Goal: Task Accomplishment & Management: Use online tool/utility

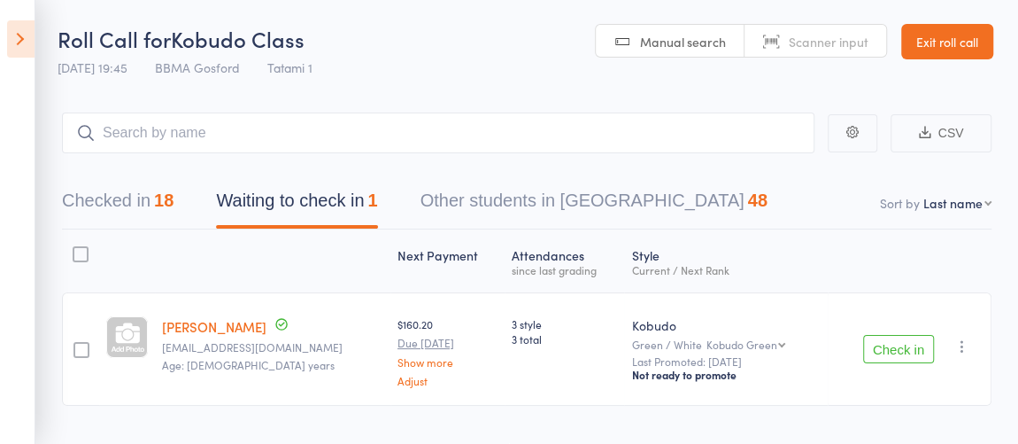
click at [964, 45] on link "Exit roll call" at bounding box center [947, 41] width 92 height 35
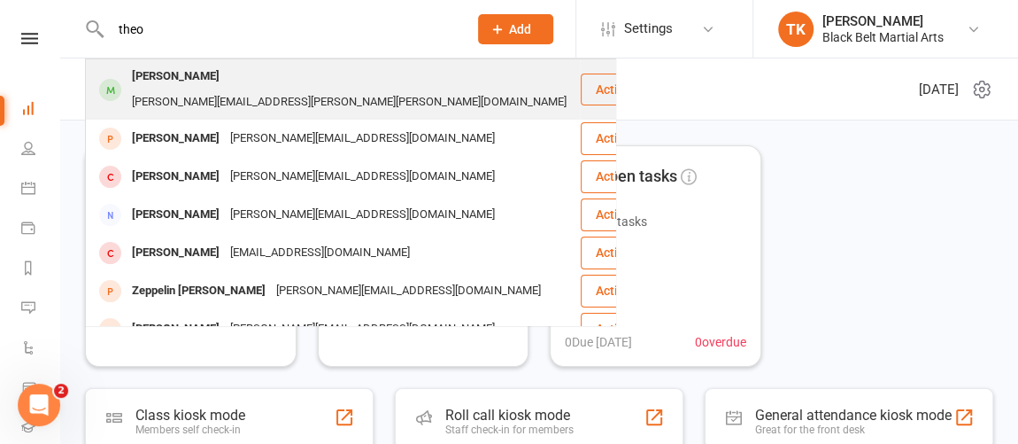
type input "theo"
click at [390, 82] on div "Theo Barry brian.eugene.barry@gmail.com" at bounding box center [333, 89] width 492 height 58
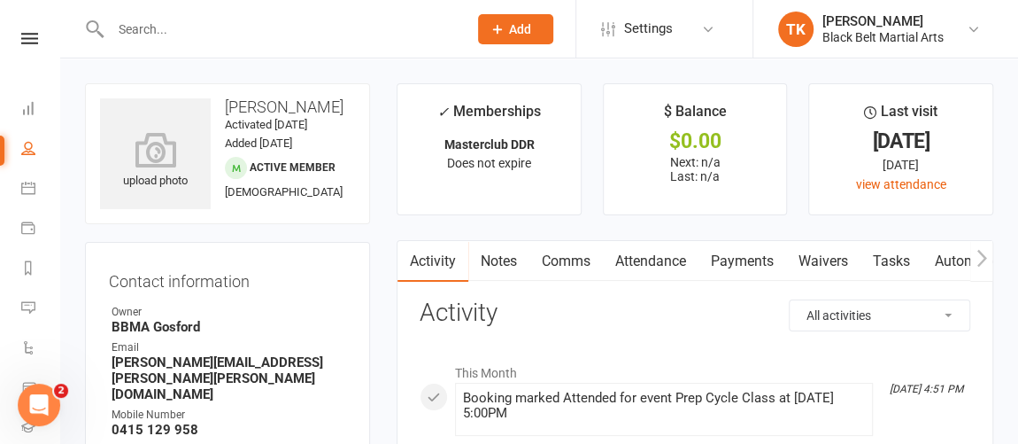
click at [205, 372] on strong "brian.eugene.barry@gmail.com" at bounding box center [229, 378] width 235 height 48
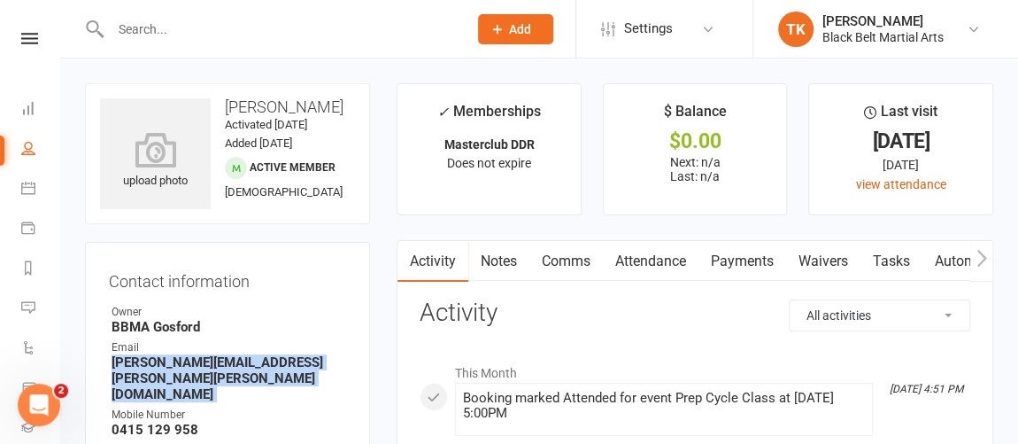
click at [205, 372] on strong "brian.eugene.barry@gmail.com" at bounding box center [229, 378] width 235 height 48
copy render-form-field "brian.eugene.barry@gmail.com"
click at [35, 197] on link "Calendar" at bounding box center [41, 190] width 40 height 40
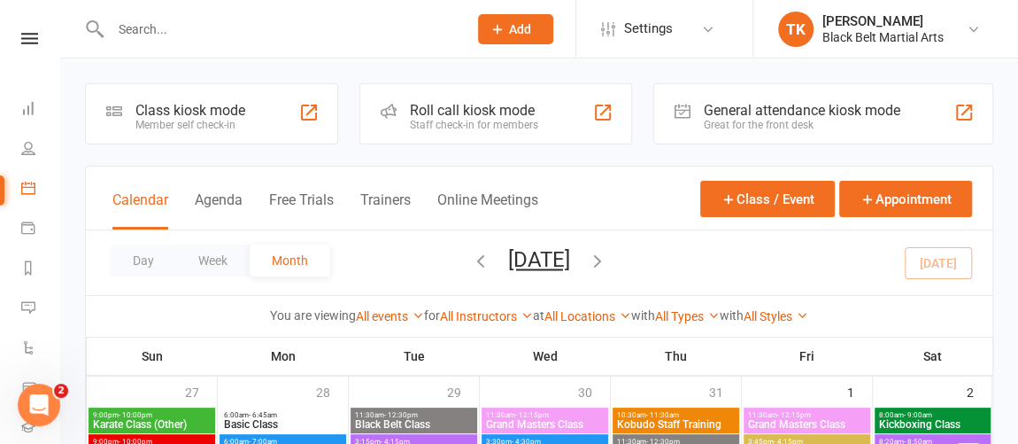
click at [497, 115] on div "Roll call kiosk mode" at bounding box center [474, 110] width 128 height 17
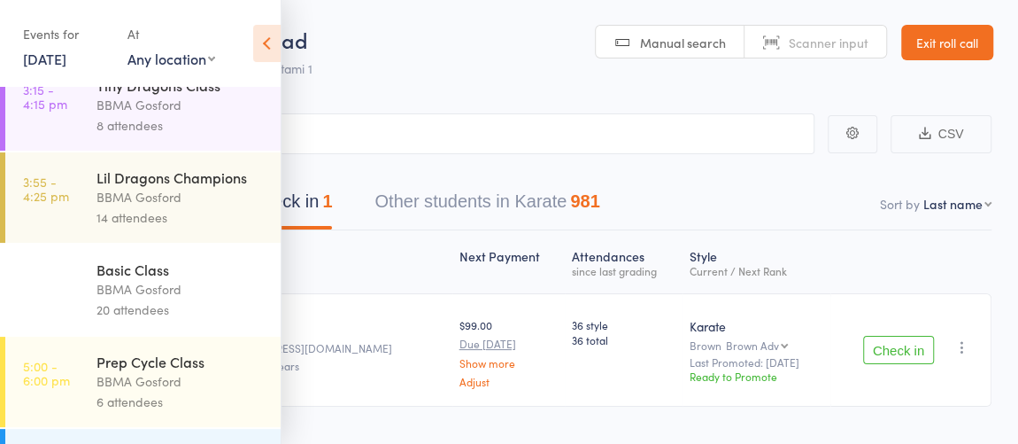
scroll to position [371, 0]
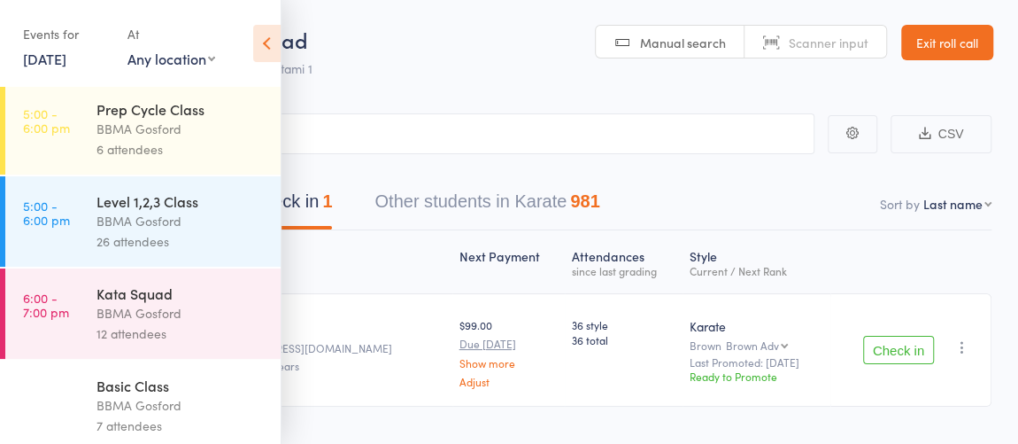
click at [259, 38] on icon at bounding box center [266, 43] width 27 height 37
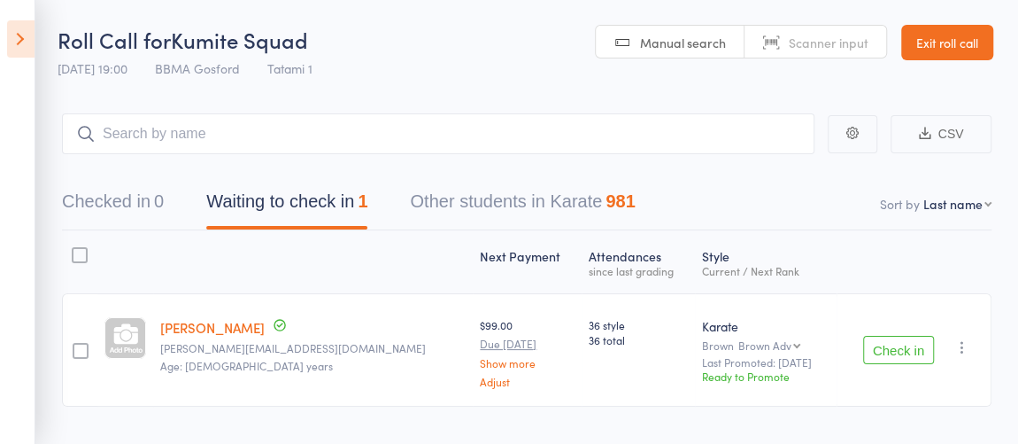
click at [26, 43] on icon at bounding box center [20, 38] width 27 height 37
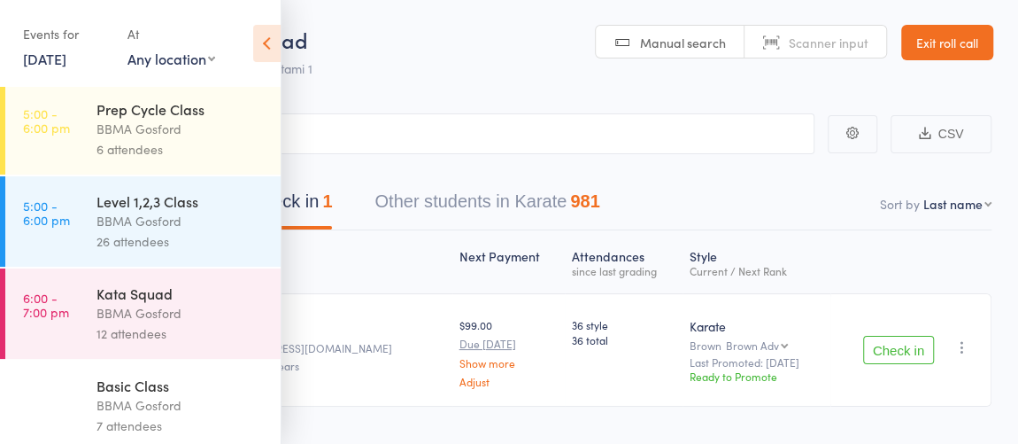
click at [163, 303] on div "Kata Squad" at bounding box center [181, 292] width 169 height 19
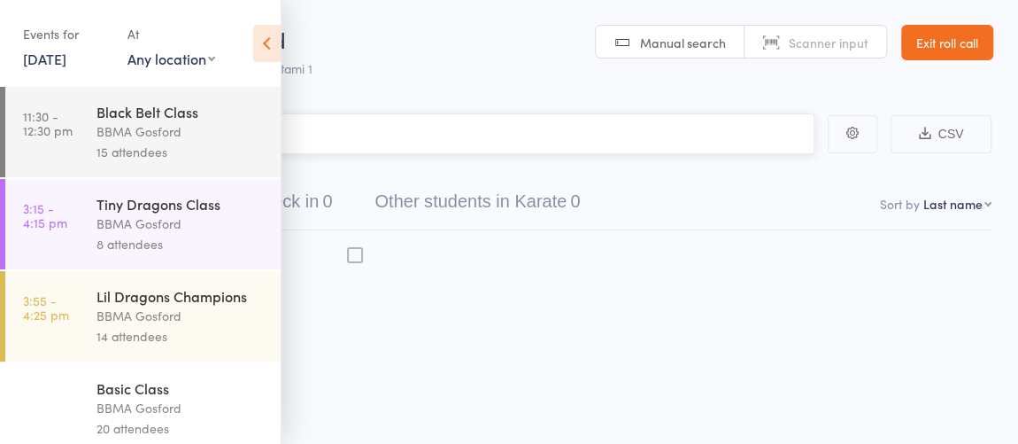
click at [271, 50] on icon at bounding box center [266, 43] width 27 height 37
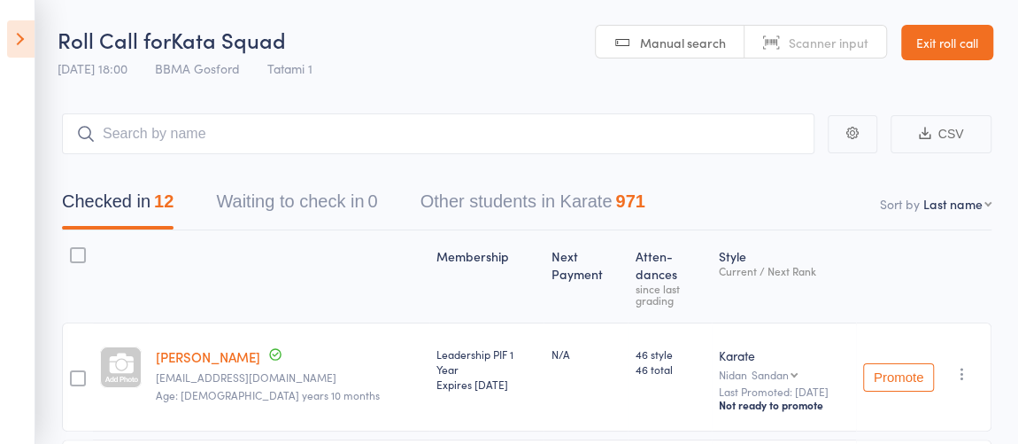
click at [33, 47] on icon at bounding box center [20, 38] width 27 height 37
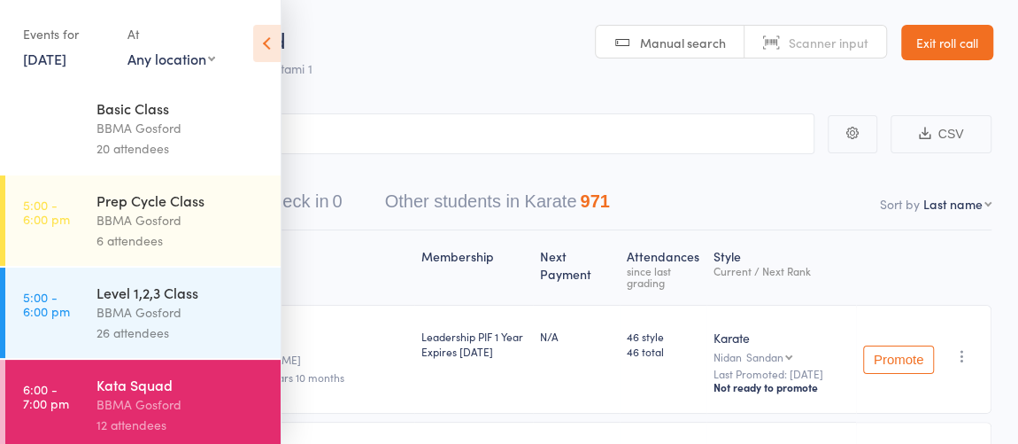
scroll to position [410, 0]
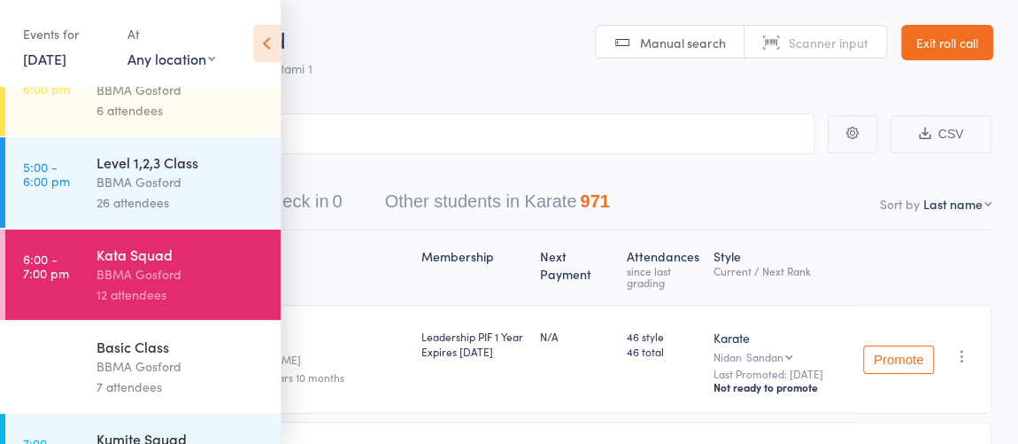
click at [158, 383] on div "7 attendees" at bounding box center [181, 386] width 169 height 20
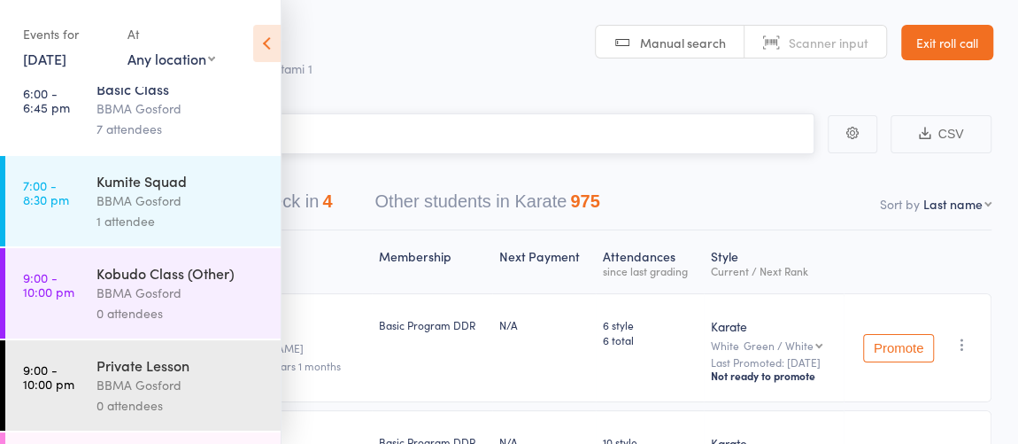
scroll to position [683, 0]
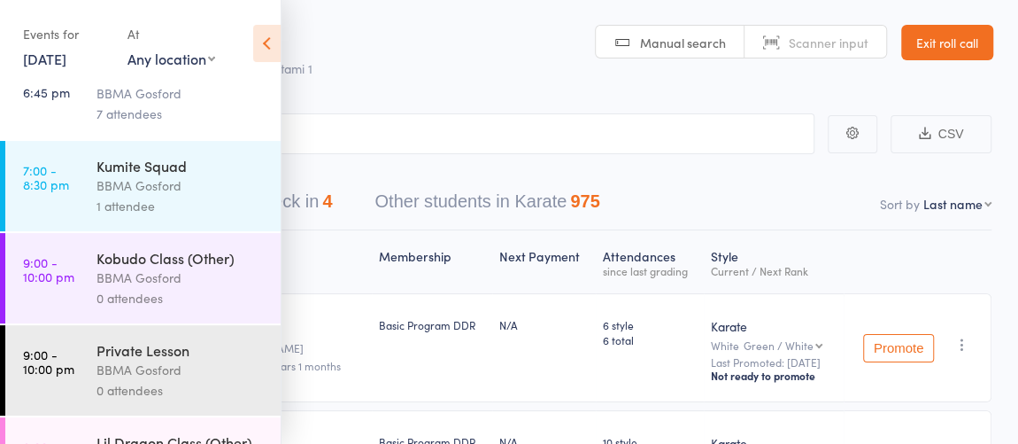
click at [174, 189] on div "BBMA Gosford" at bounding box center [181, 185] width 169 height 20
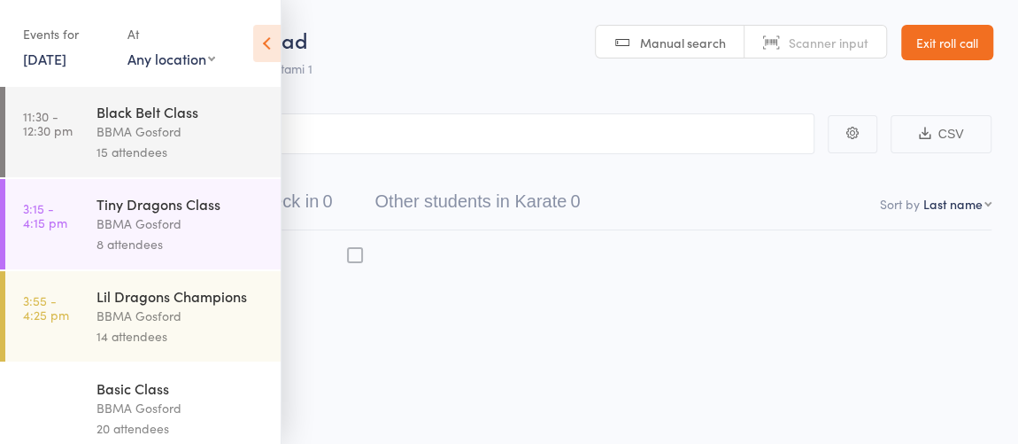
click at [273, 43] on icon at bounding box center [266, 43] width 27 height 37
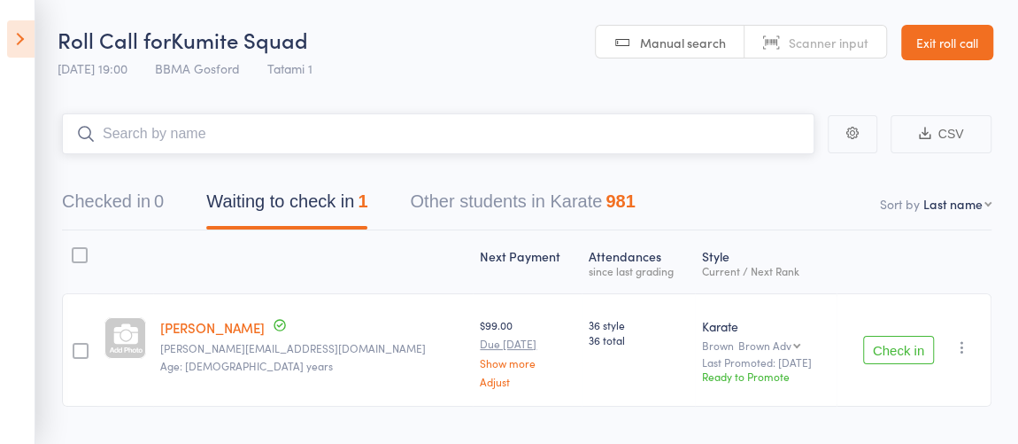
click at [371, 131] on input "search" at bounding box center [438, 133] width 753 height 41
click at [909, 352] on button "Check in" at bounding box center [898, 350] width 71 height 28
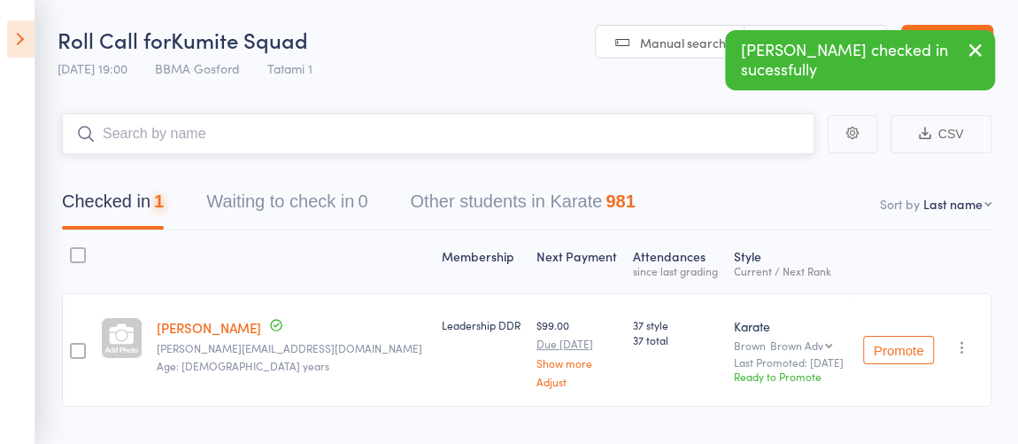
click at [324, 141] on input "search" at bounding box center [438, 133] width 753 height 41
type input "[PERSON_NAME]"
type input "declan"
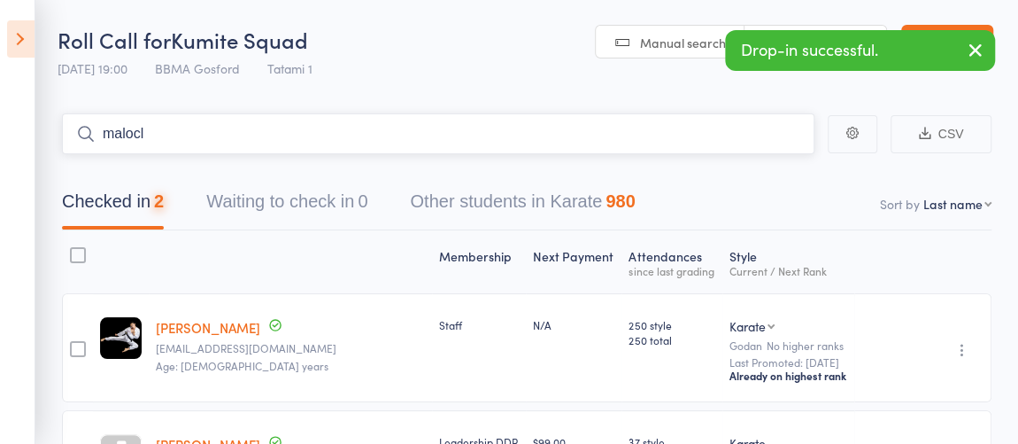
type input "maloclm"
type input "[PERSON_NAME]"
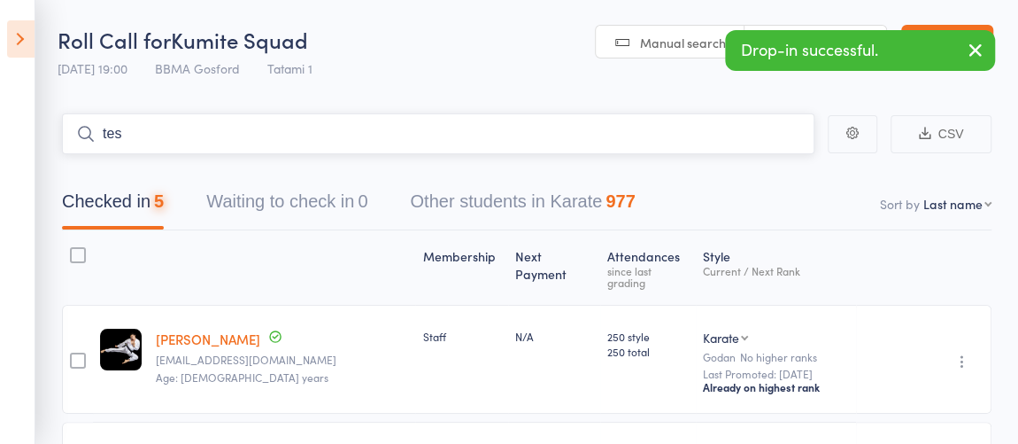
type input "tess"
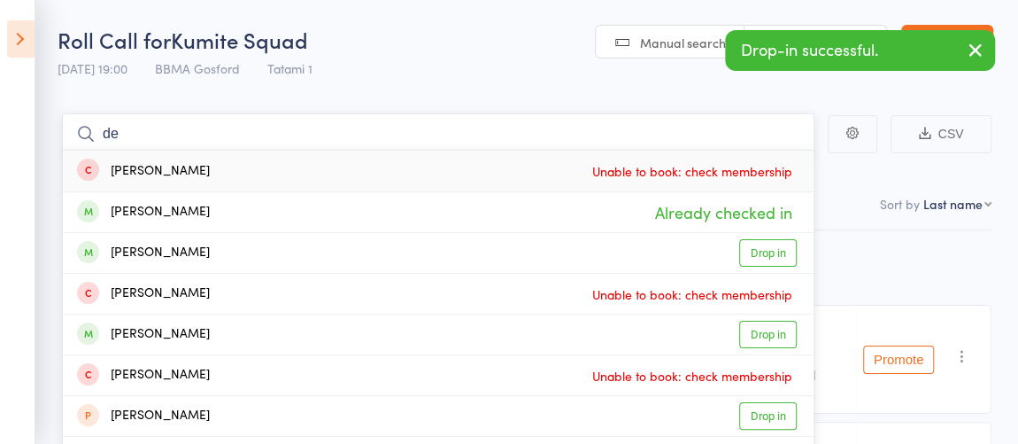
type input "d"
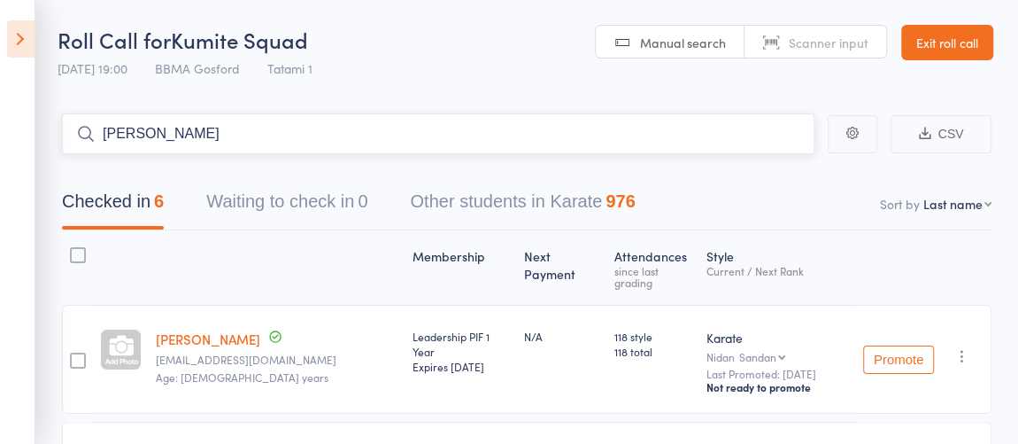
type input "[PERSON_NAME]"
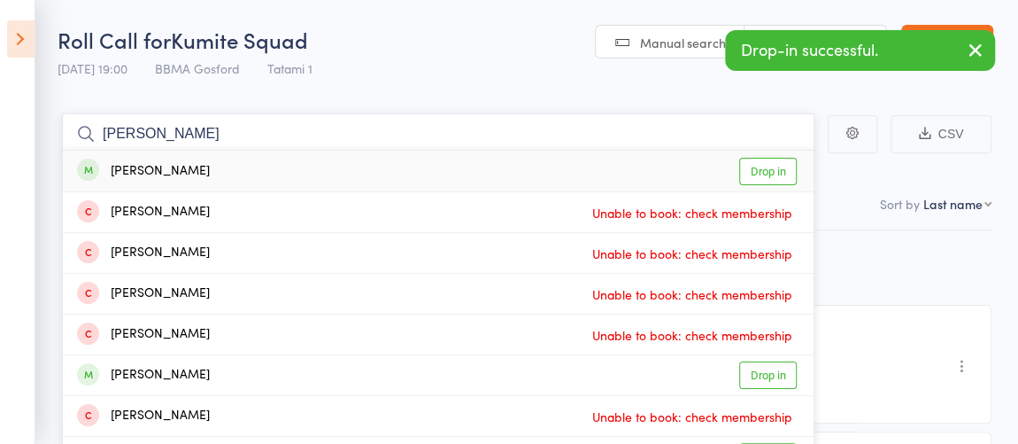
type input "[PERSON_NAME]"
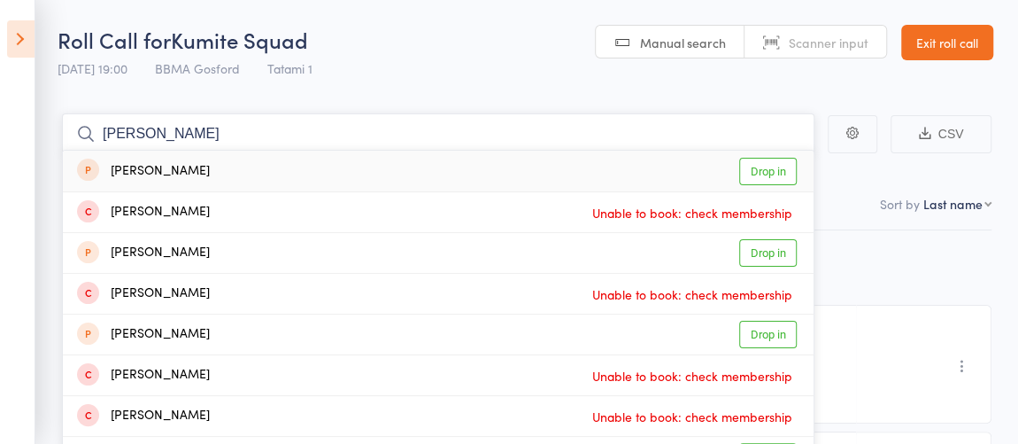
type input "[PERSON_NAME]"
